Goal: Check status: Check status

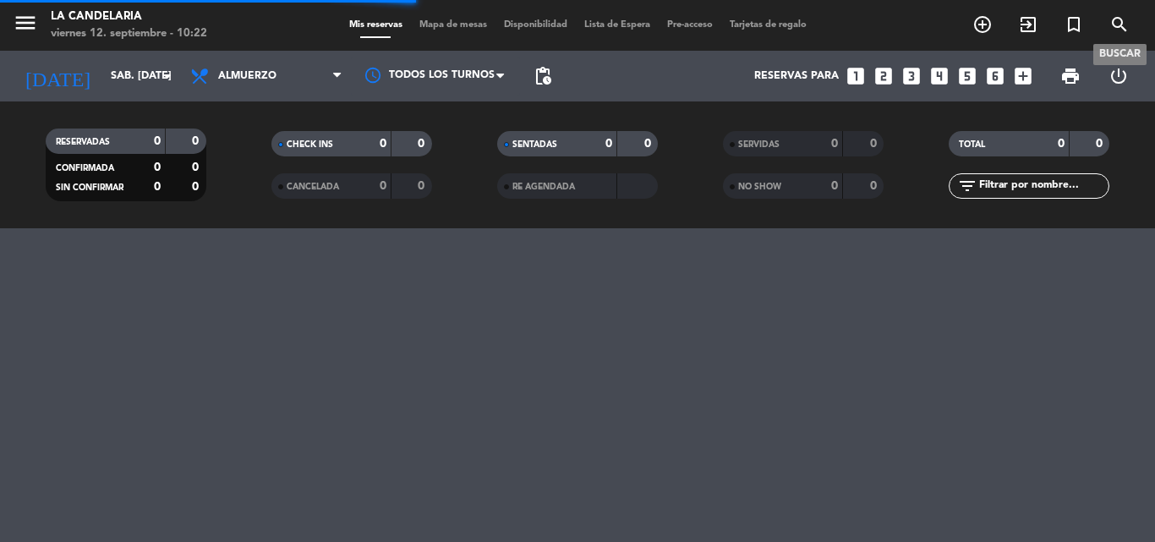
click at [1117, 21] on icon "search" at bounding box center [1119, 24] width 20 height 20
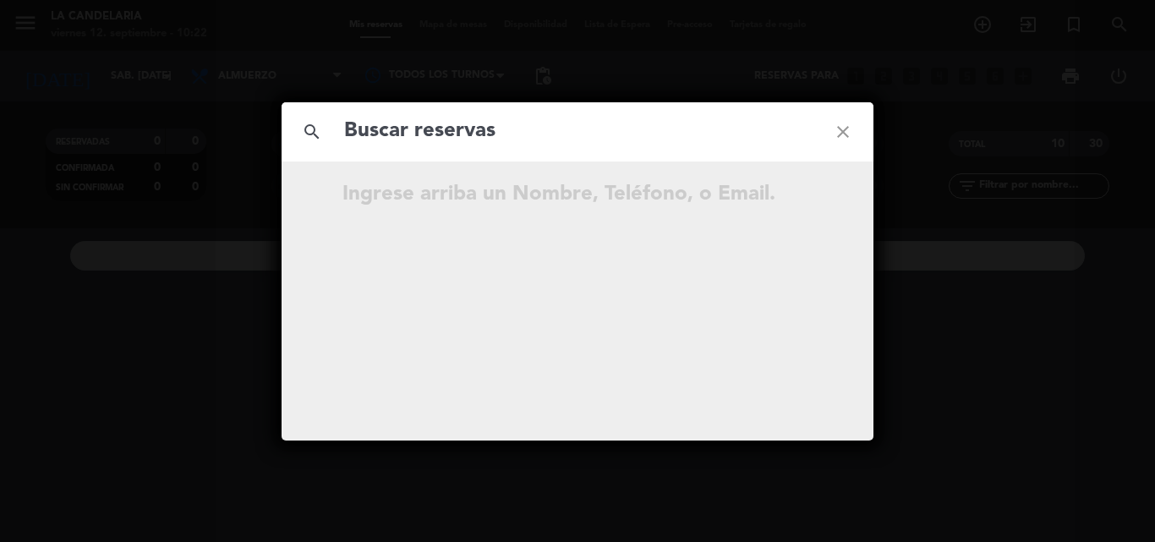
click at [427, 135] on input "text" at bounding box center [577, 131] width 470 height 35
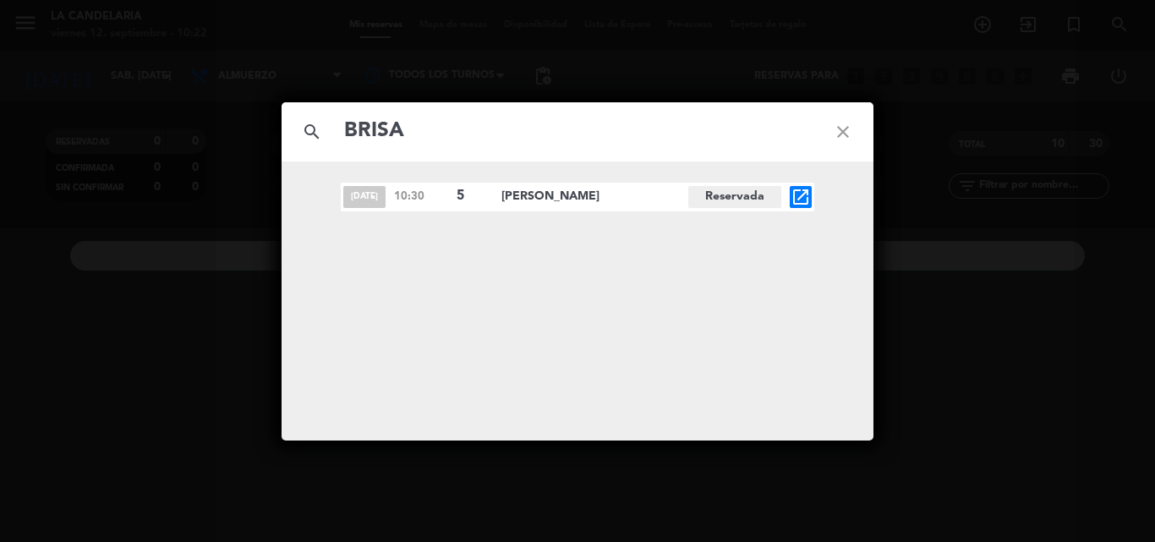
type input "BRISA"
click at [798, 197] on icon "open_in_new" at bounding box center [800, 197] width 20 height 20
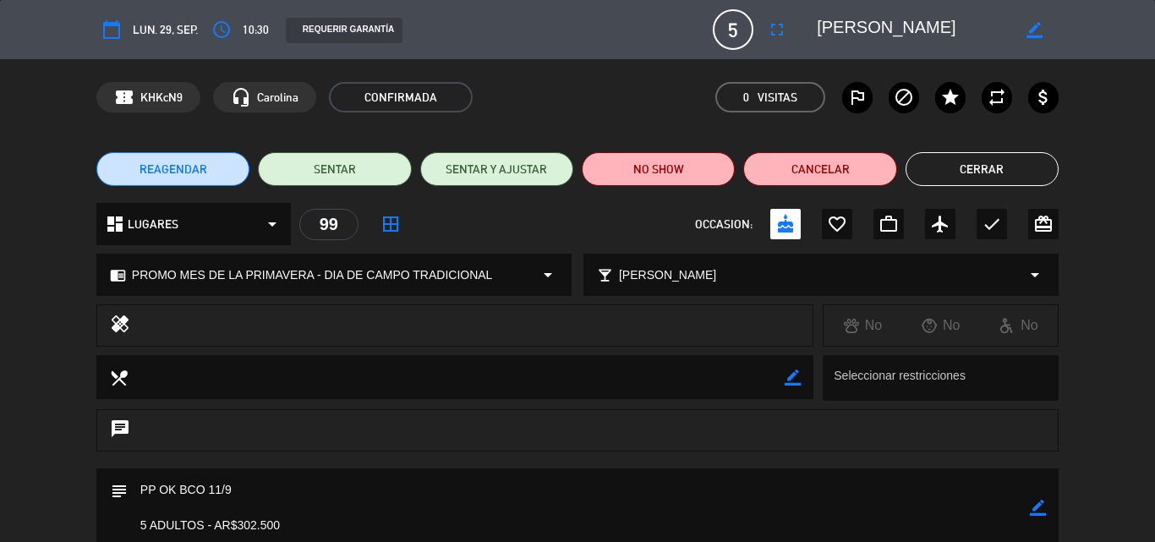
click at [1038, 506] on icon "border_color" at bounding box center [1038, 508] width 16 height 16
click at [320, 519] on textarea at bounding box center [579, 507] width 902 height 79
paste textarea "B 0007-00006196"
type textarea "PP OK BCO 11/9 5 ADULTOS - AR$302.500 B 0007-00006196"
click at [1037, 506] on icon at bounding box center [1038, 508] width 16 height 16
